Goal: Task Accomplishment & Management: Use online tool/utility

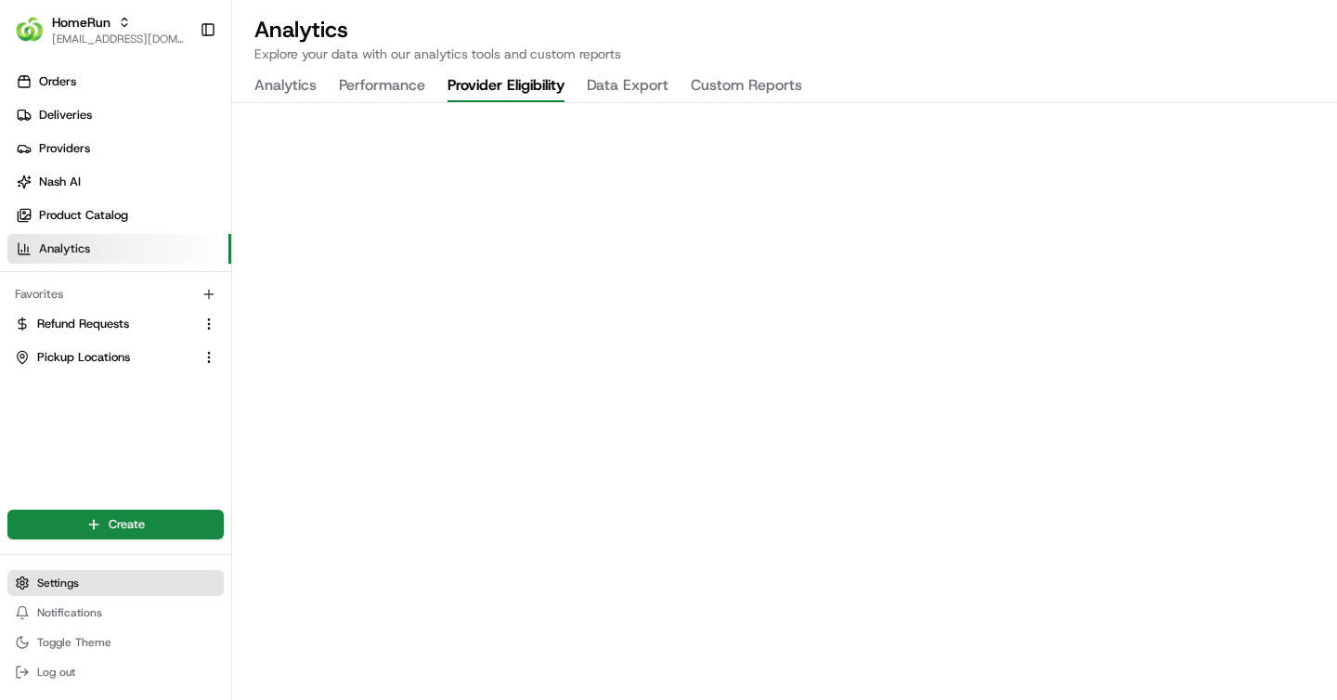
click at [70, 577] on span "Settings" at bounding box center [58, 583] width 42 height 15
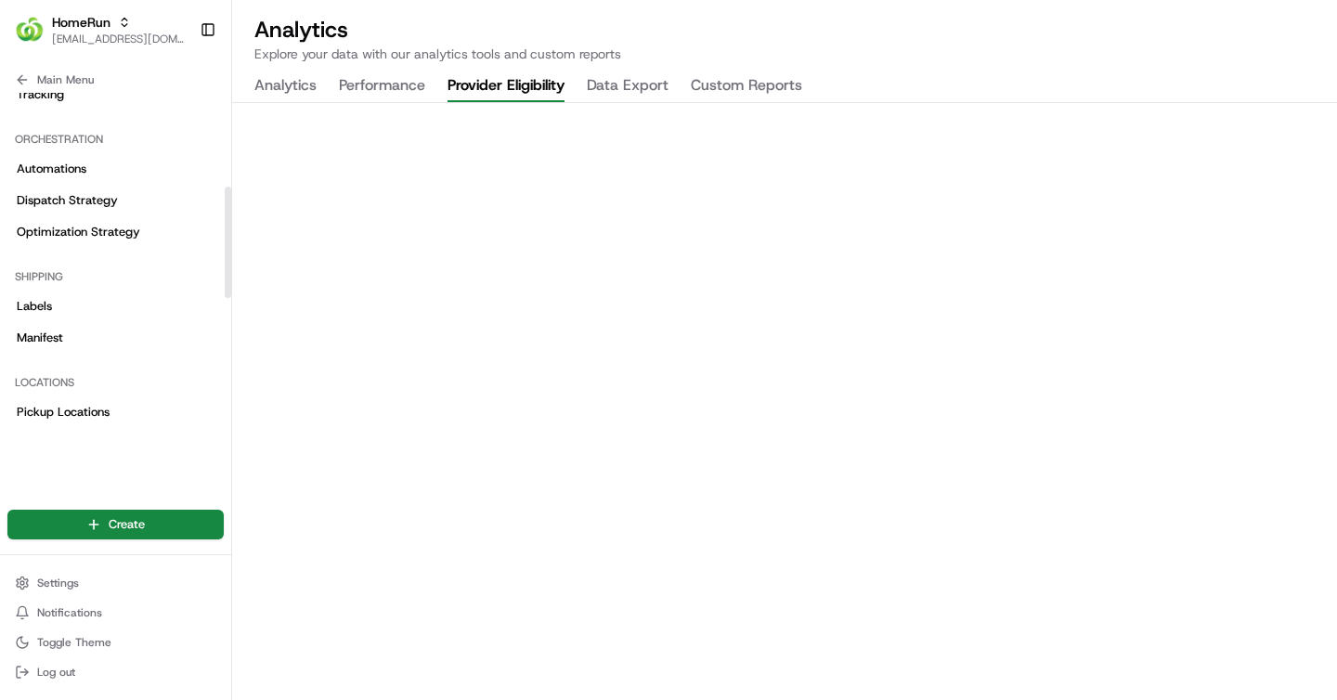
scroll to position [304, 0]
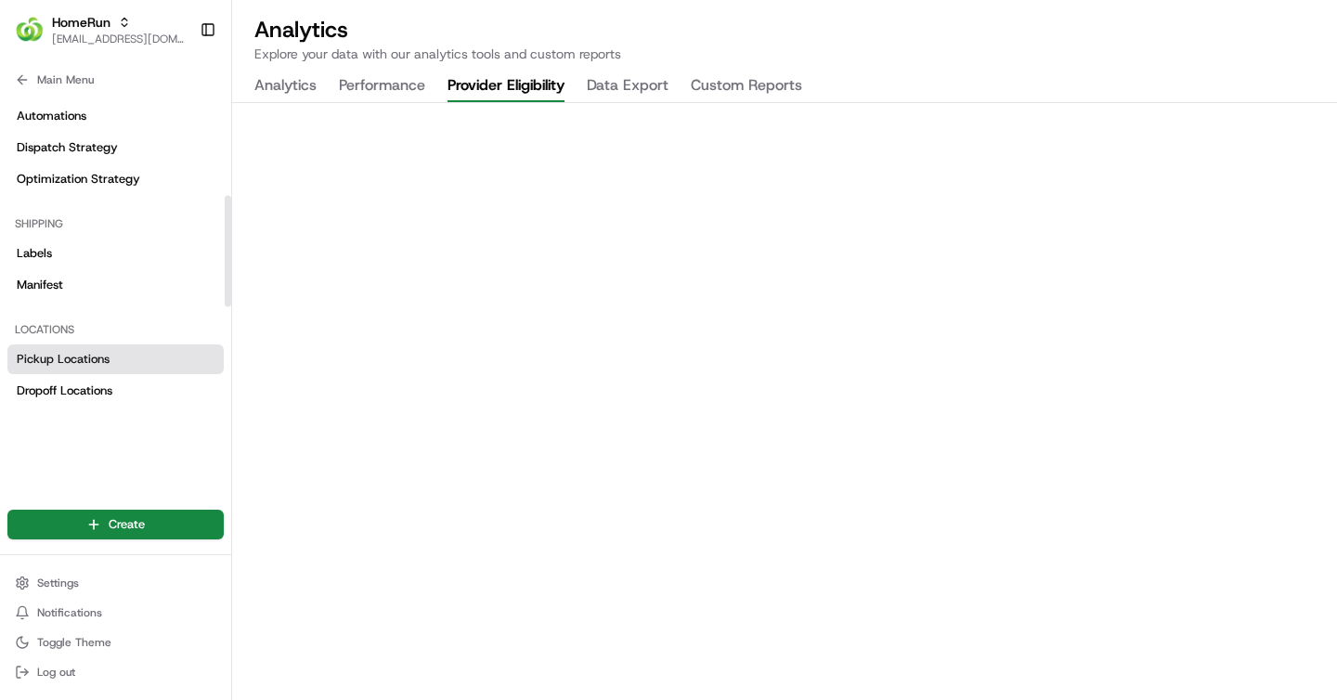
click at [102, 348] on link "Pickup Locations" at bounding box center [115, 360] width 216 height 30
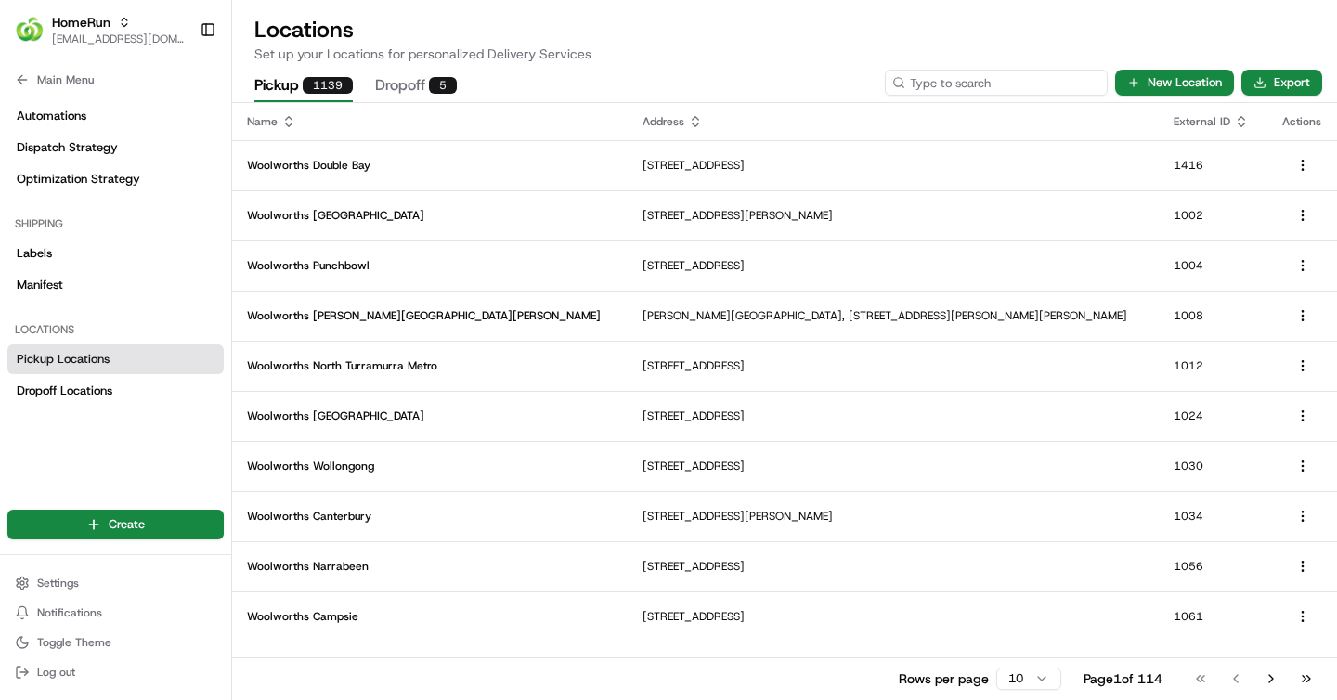
click at [1052, 89] on input at bounding box center [996, 83] width 223 height 26
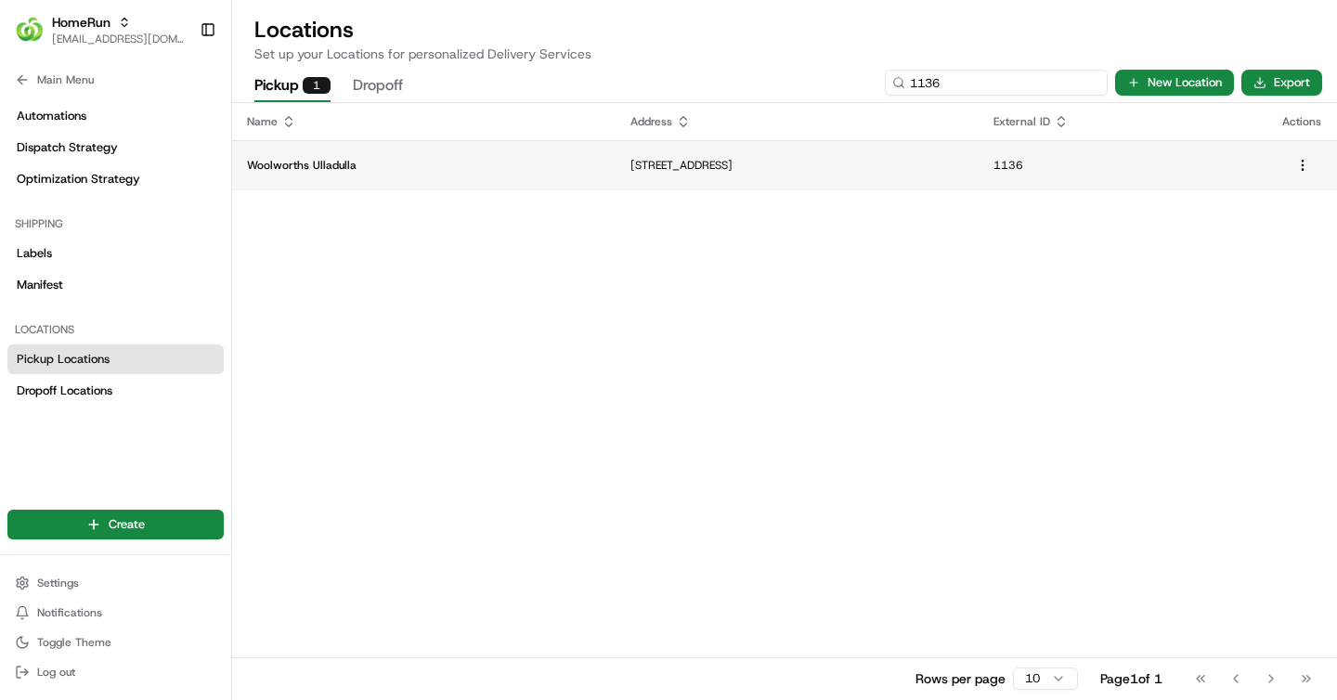
type input "1136"
click at [416, 150] on td "Woolworths Ulladulla" at bounding box center [424, 165] width 384 height 50
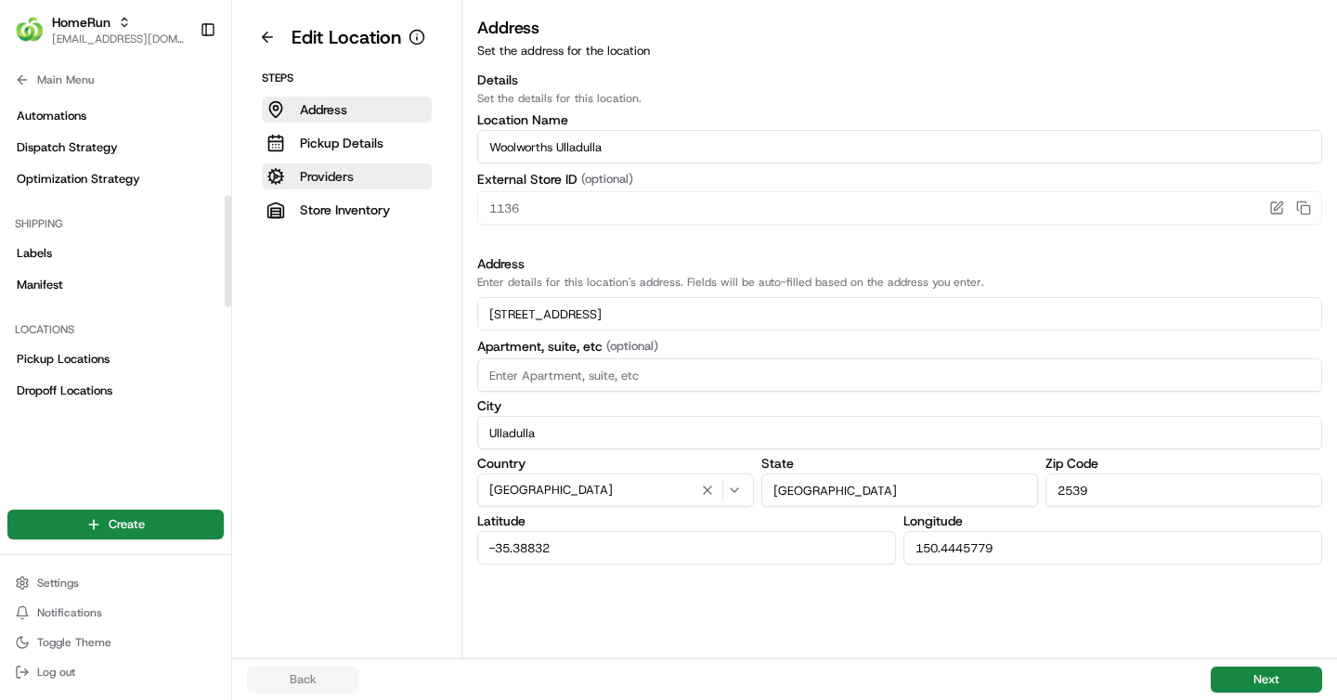
click at [364, 176] on button "Providers" at bounding box center [347, 176] width 170 height 26
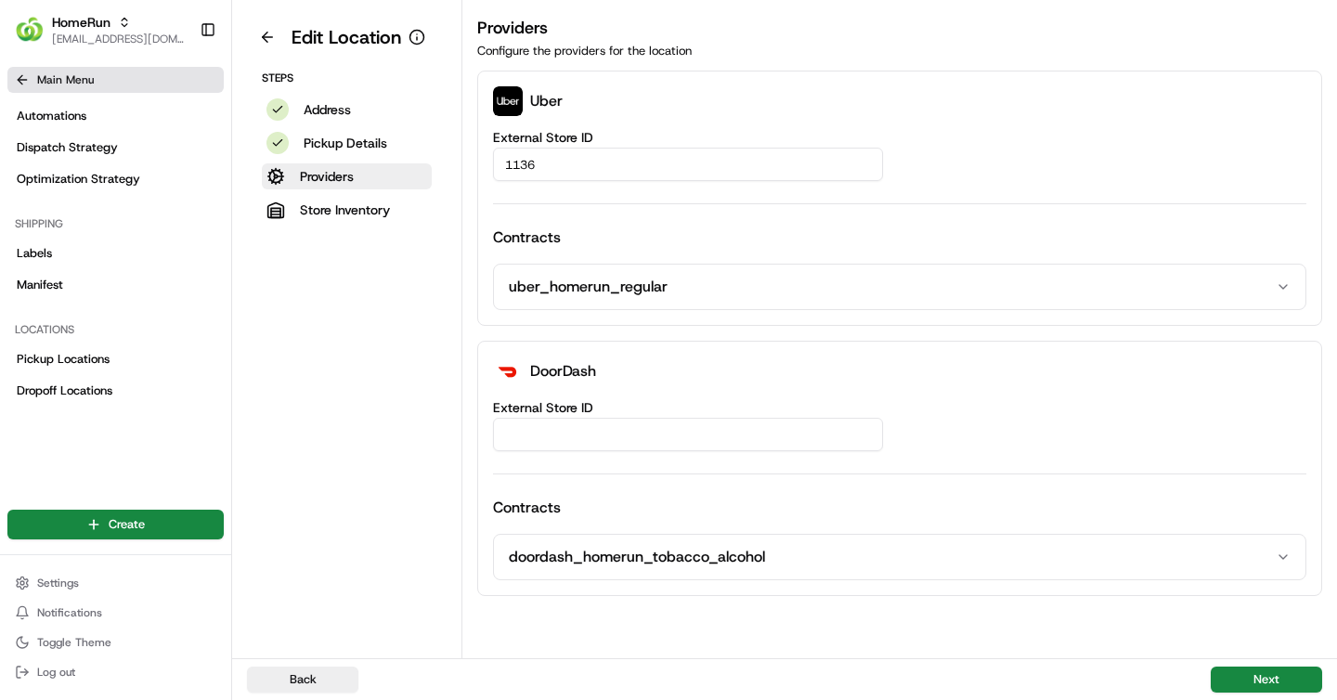
click at [53, 83] on span "Main Menu" at bounding box center [65, 79] width 57 height 15
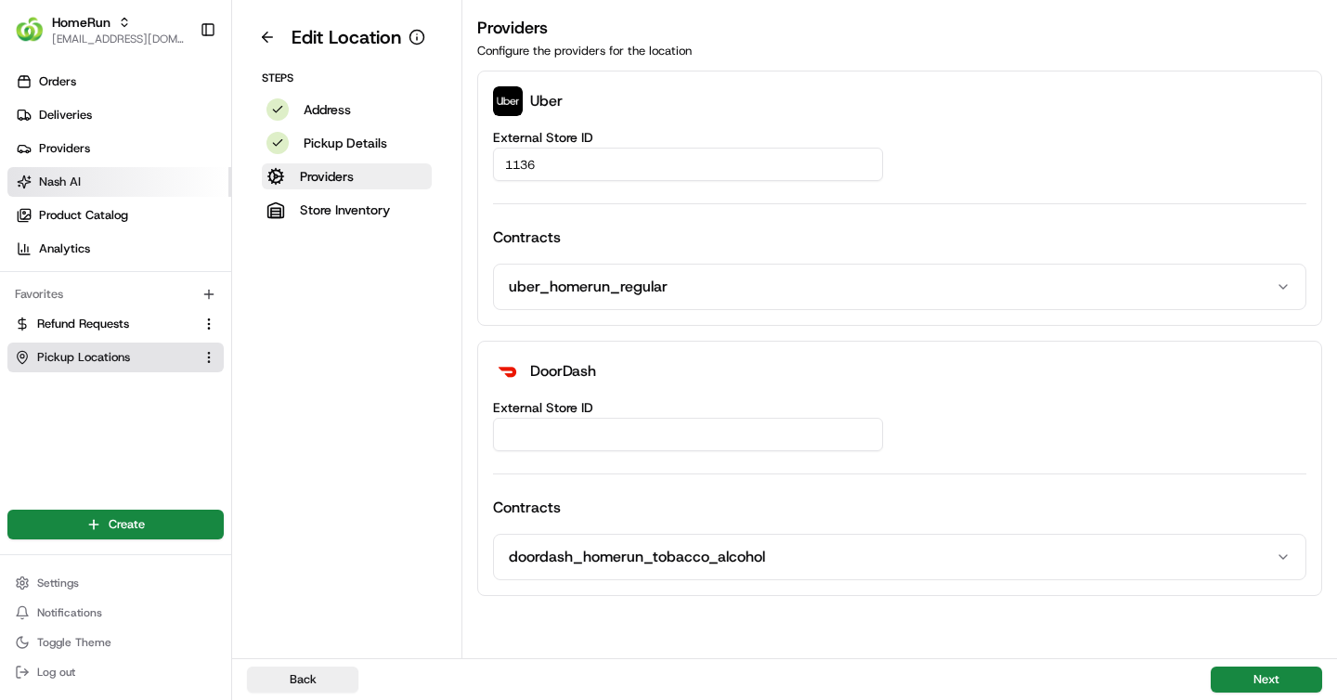
click at [61, 181] on span "Nash AI" at bounding box center [60, 182] width 42 height 17
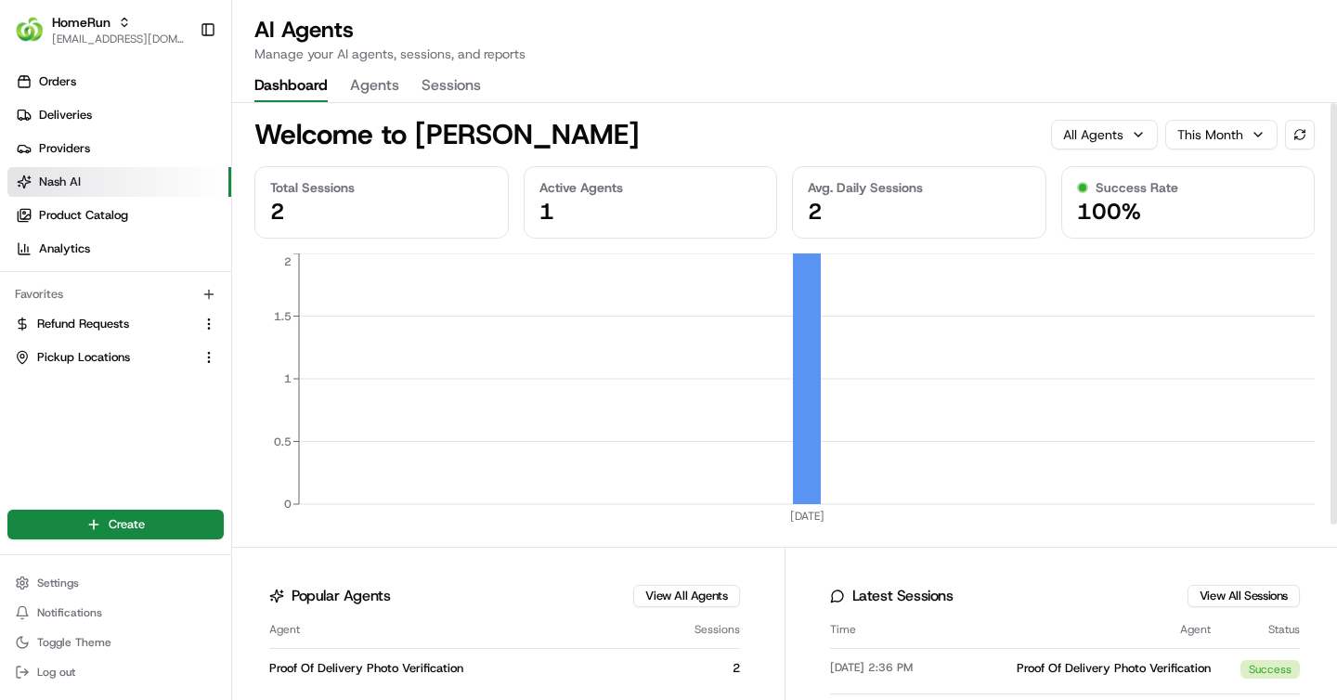
click at [387, 101] on button "Agents" at bounding box center [374, 87] width 49 height 32
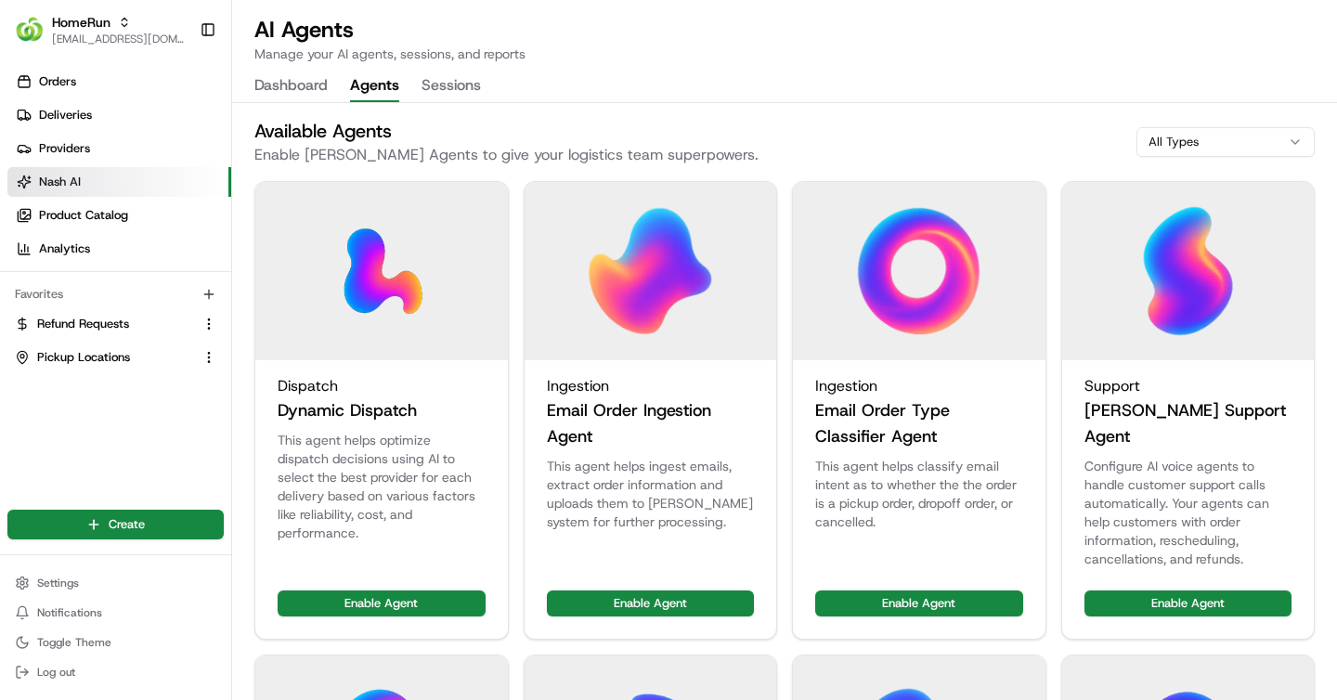
click at [406, 326] on img at bounding box center [382, 271] width 134 height 134
click at [352, 391] on div "Dispatch" at bounding box center [382, 386] width 208 height 22
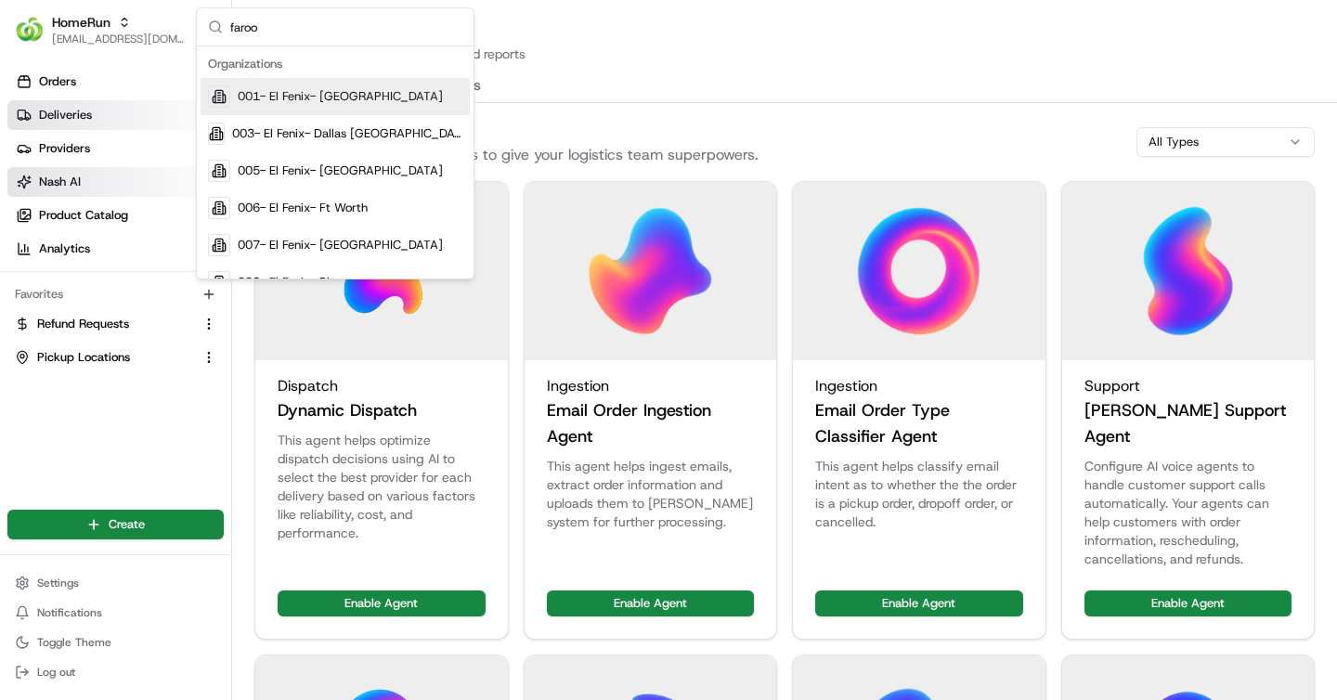
type input "farooq"
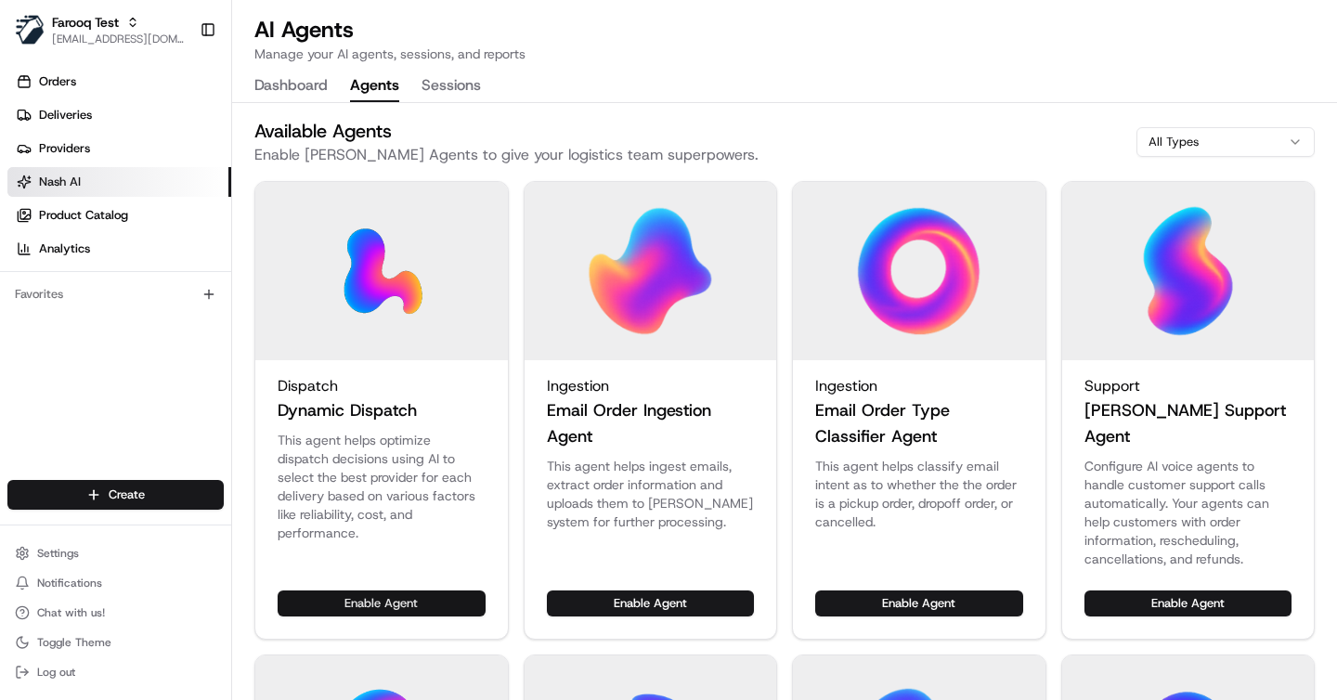
click at [358, 591] on button "Enable Agent" at bounding box center [382, 604] width 208 height 26
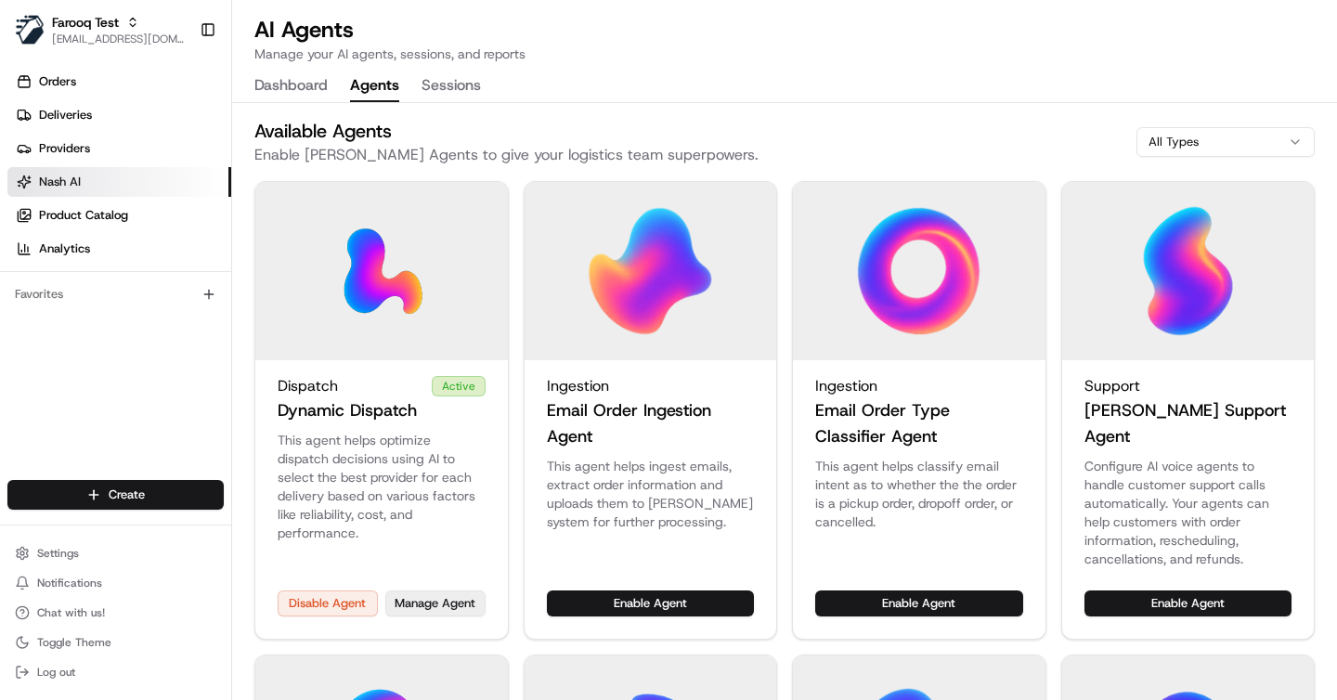
click at [428, 591] on button "Manage Agent" at bounding box center [435, 604] width 100 height 26
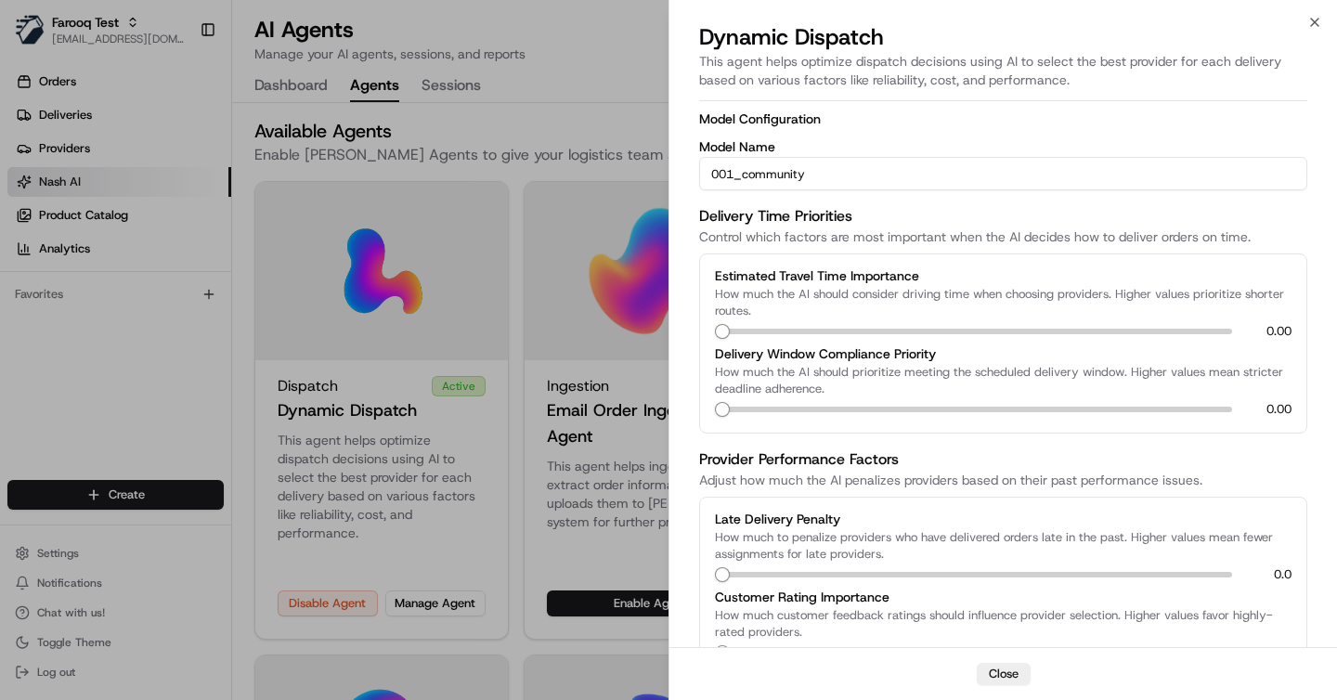
scroll to position [514, 0]
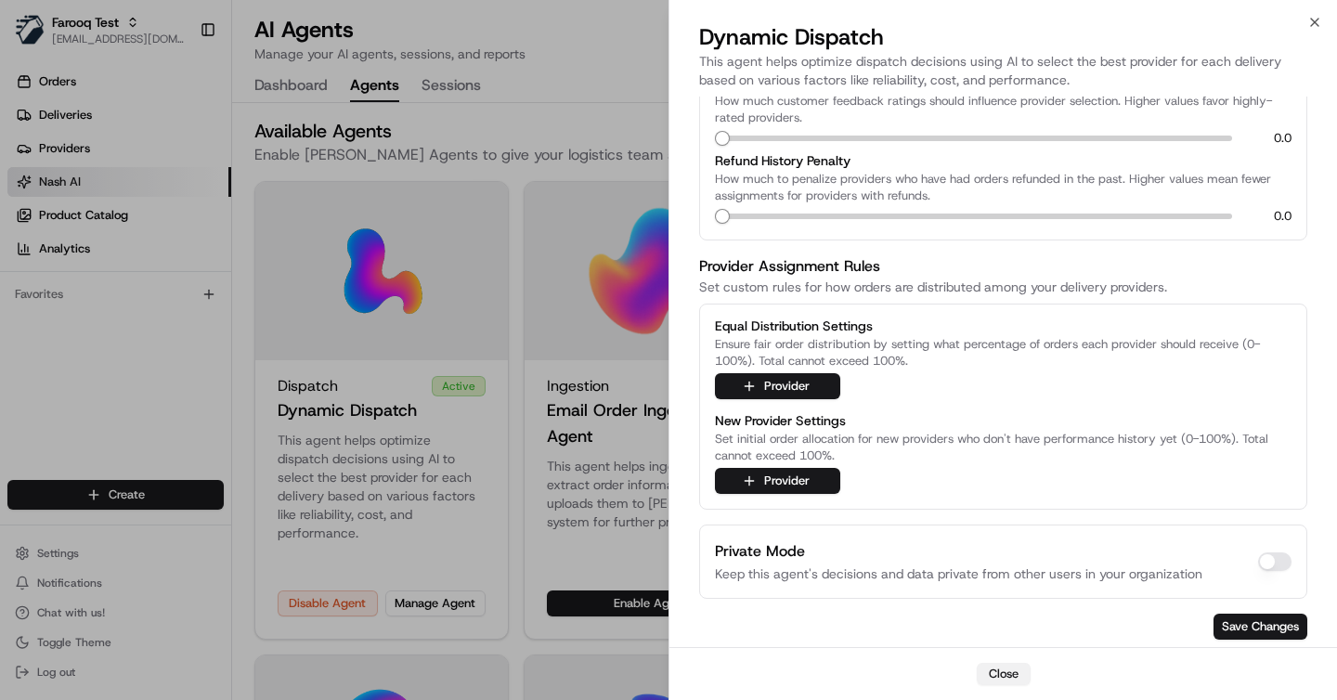
click at [993, 671] on button "Close" at bounding box center [1004, 674] width 54 height 22
